Goal: Transaction & Acquisition: Purchase product/service

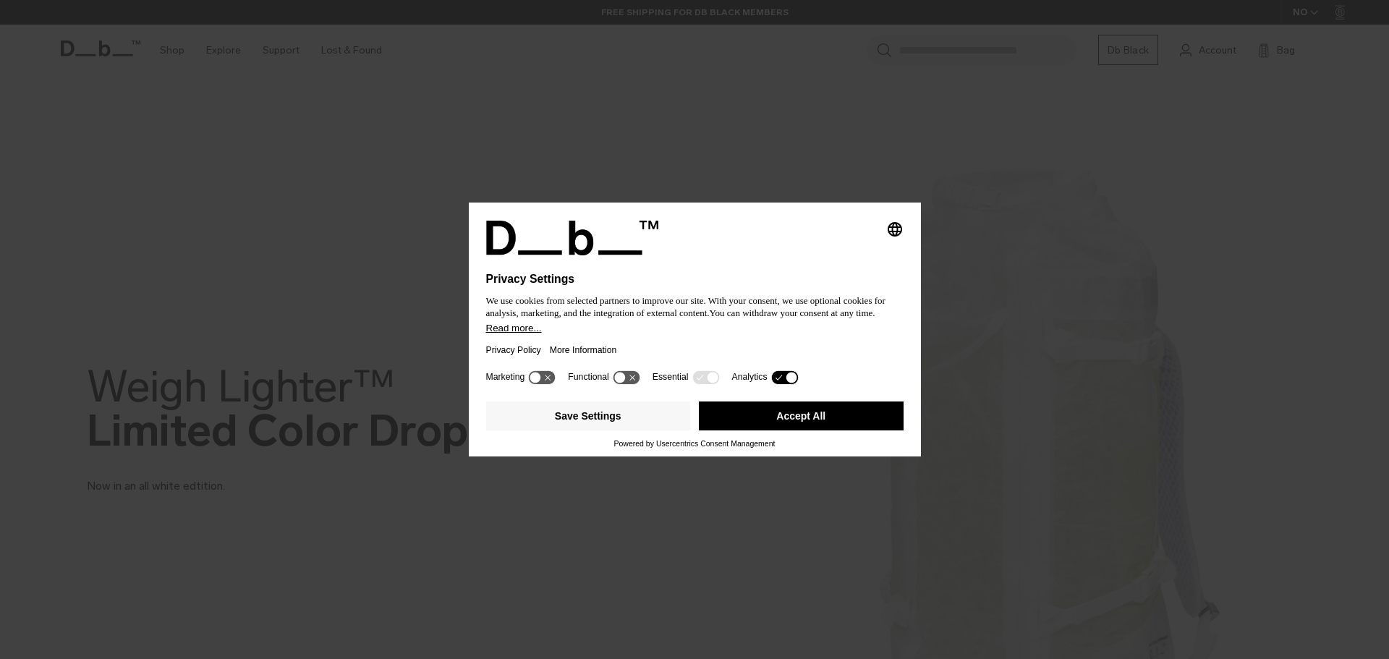
click at [826, 426] on button "Accept All" at bounding box center [801, 416] width 205 height 29
click at [821, 415] on button "Accept All" at bounding box center [801, 416] width 205 height 29
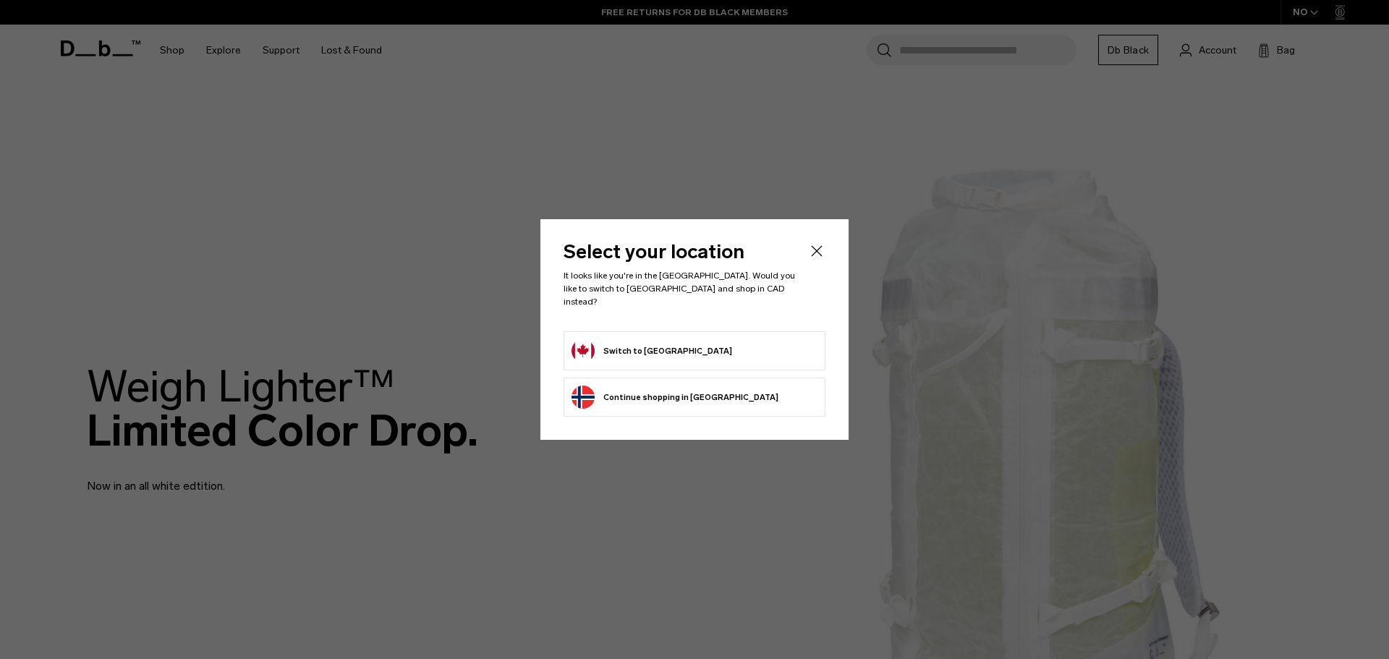
click at [670, 348] on form "Switch to Canada" at bounding box center [695, 350] width 246 height 23
click at [651, 344] on button "Switch to Canada" at bounding box center [652, 350] width 161 height 23
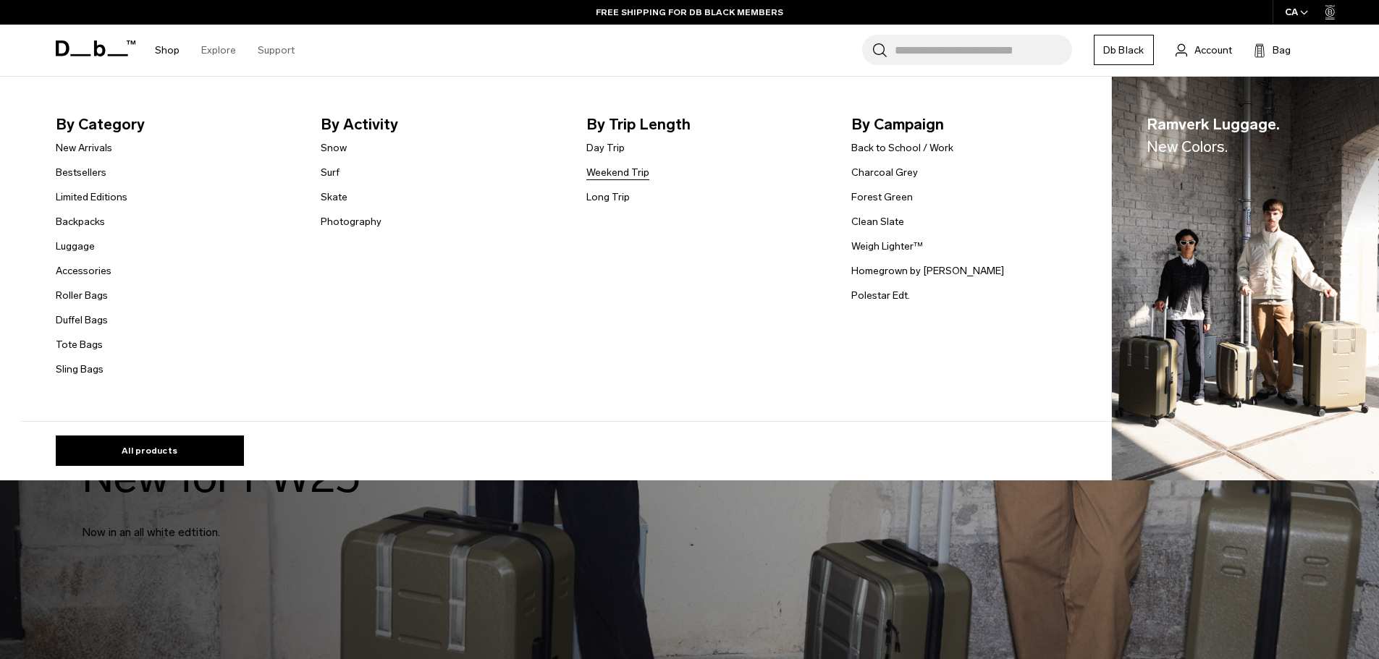
click at [625, 172] on link "Weekend Trip" at bounding box center [617, 172] width 63 height 15
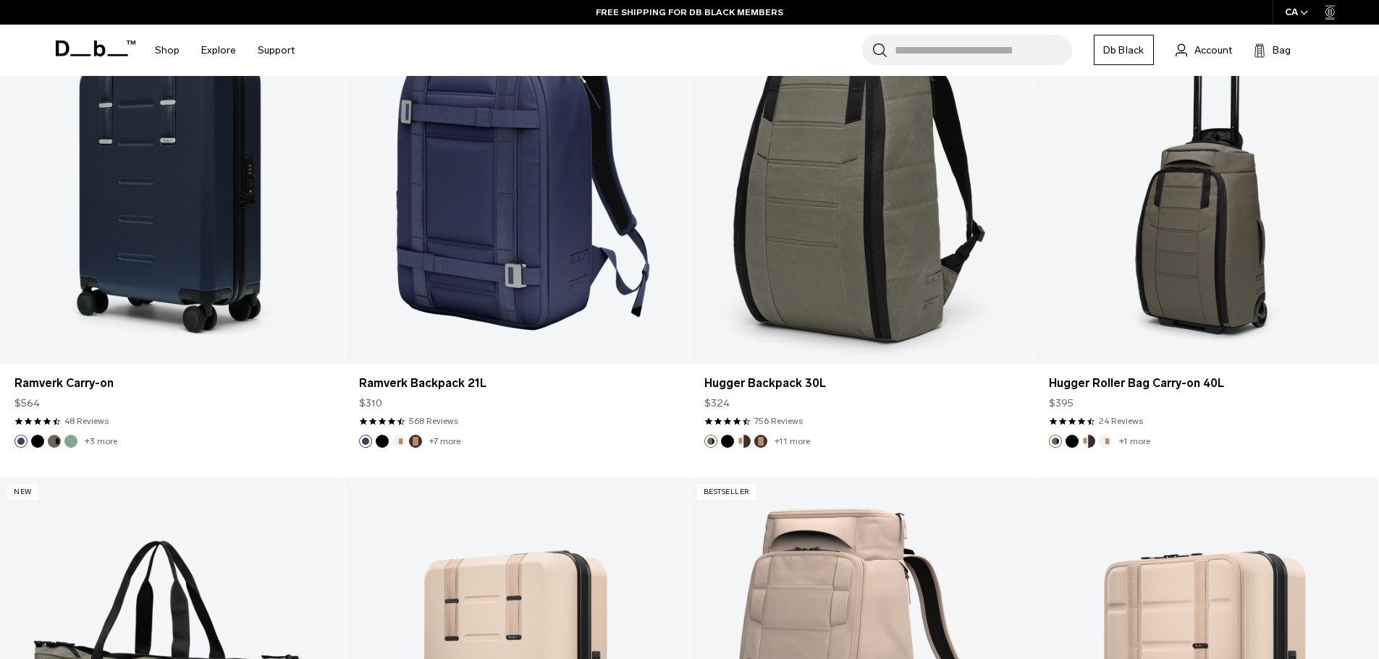
scroll to position [2243, 0]
